Goal: Information Seeking & Learning: Learn about a topic

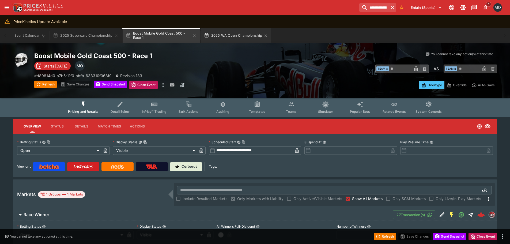
click at [236, 36] on button "2025 WA Open Championship" at bounding box center [236, 35] width 70 height 15
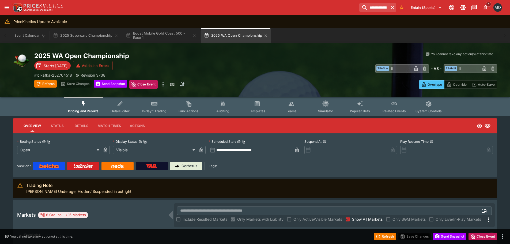
click at [234, 35] on button "2025 WA Open Championship" at bounding box center [236, 35] width 70 height 15
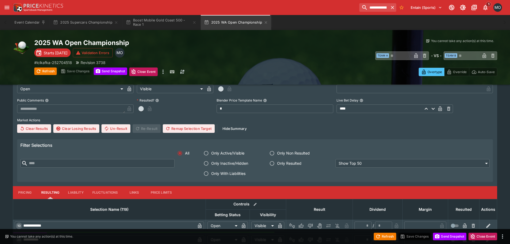
scroll to position [268, 0]
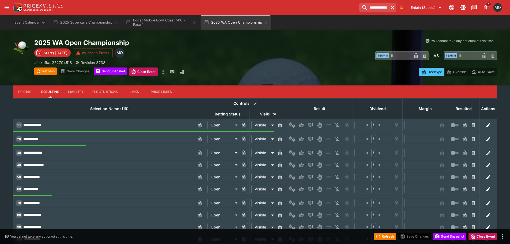
click at [33, 92] on button "Pricing" at bounding box center [25, 91] width 24 height 13
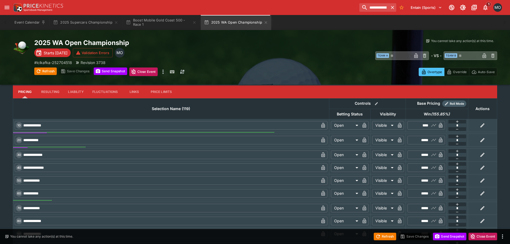
click at [81, 91] on button "Liability" at bounding box center [76, 91] width 24 height 13
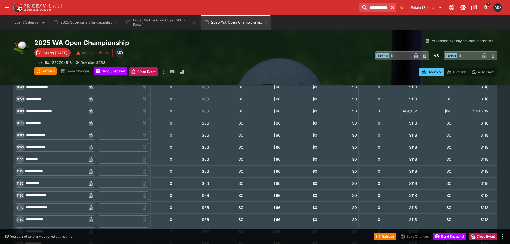
scroll to position [1684, 0]
